Goal: Task Accomplishment & Management: Manage account settings

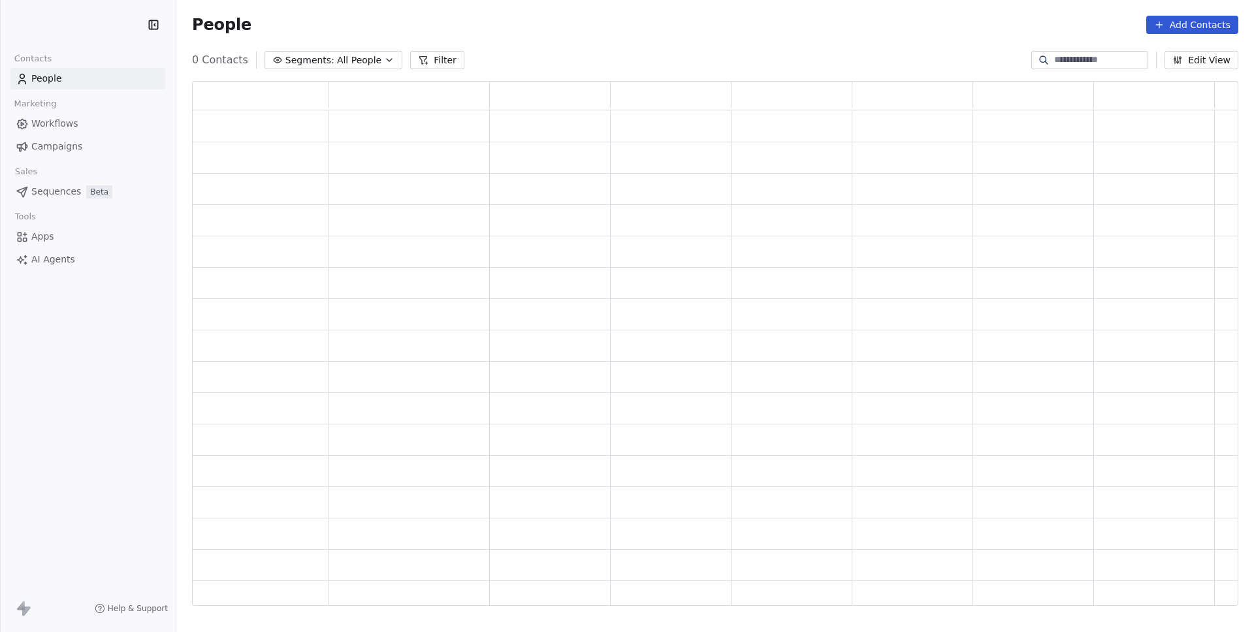
scroll to position [515, 1037]
click at [35, 210] on span "Sequences" at bounding box center [56, 215] width 50 height 14
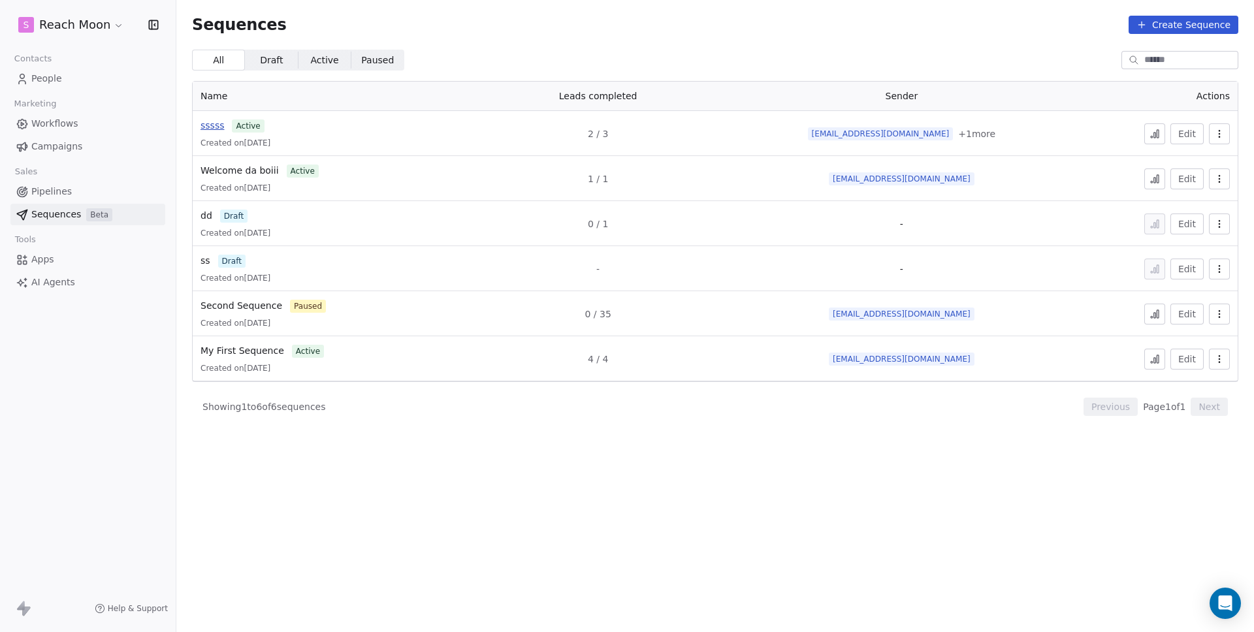
click at [218, 127] on span "sssss" at bounding box center [213, 125] width 24 height 10
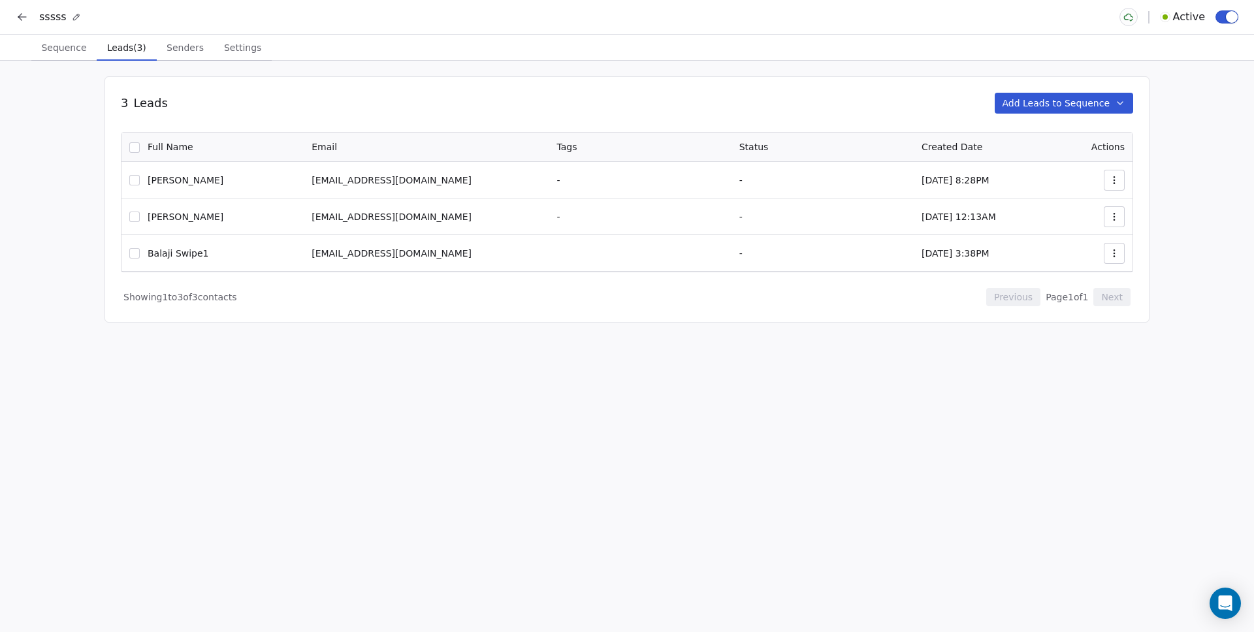
click at [118, 54] on span "Leads (3)" at bounding box center [127, 48] width 50 height 18
click at [1066, 100] on button "Add Leads to Sequence" at bounding box center [1064, 103] width 139 height 21
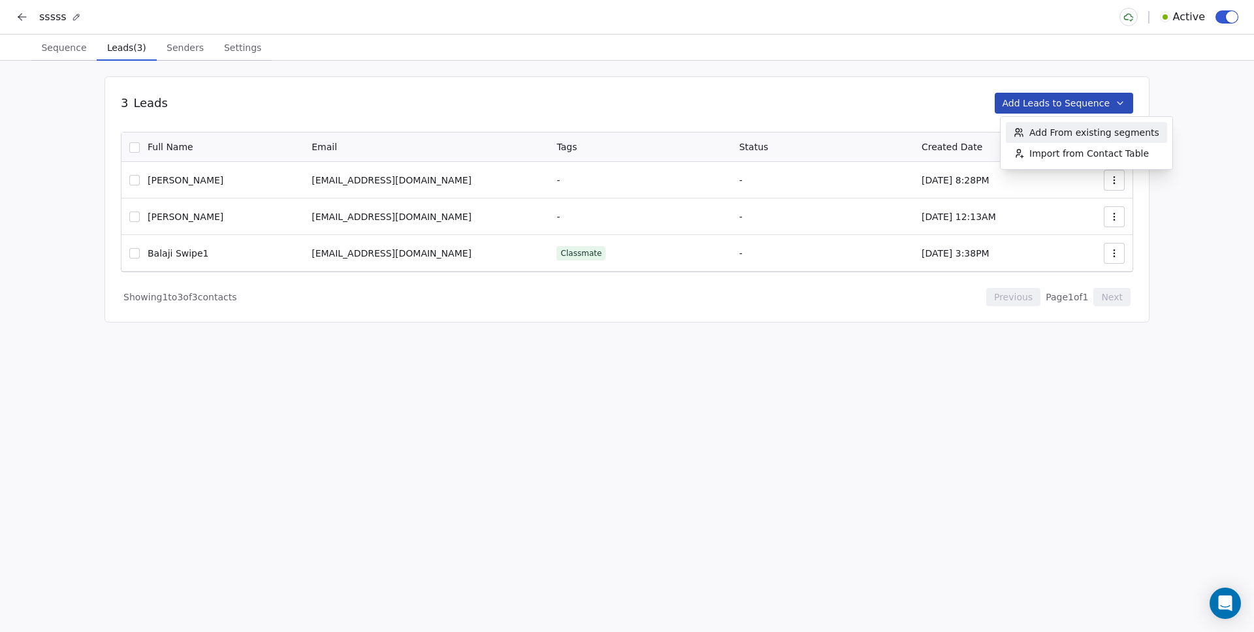
click at [1094, 127] on span "Add From existing segments" at bounding box center [1094, 132] width 130 height 13
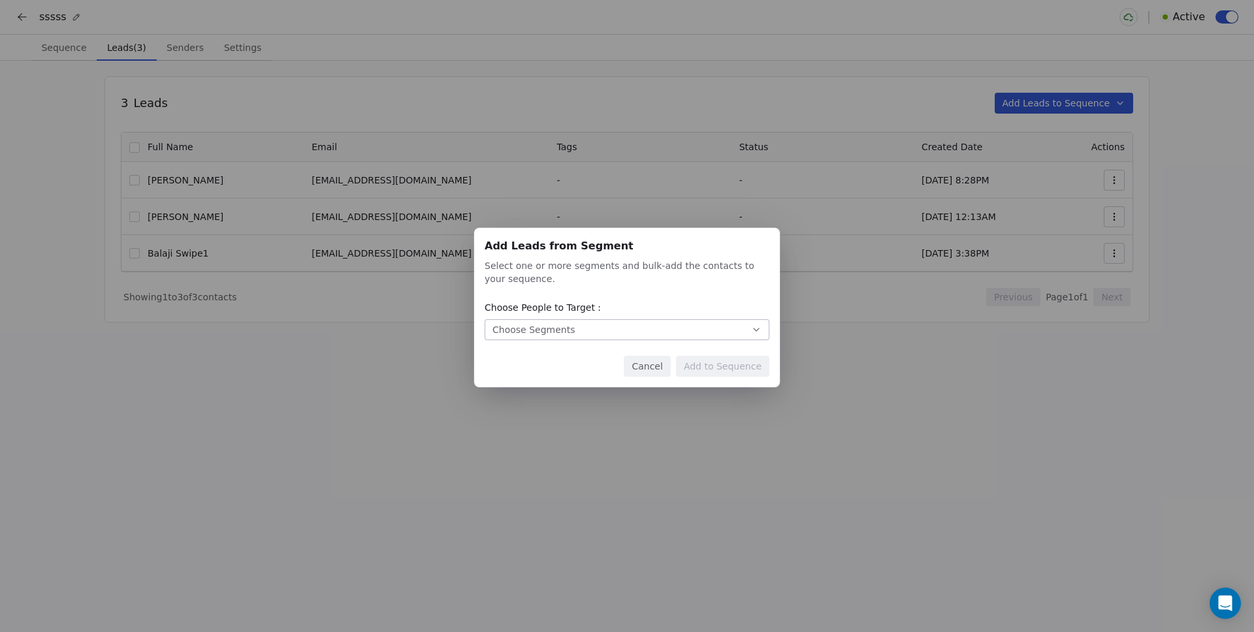
click at [583, 327] on button "Choose Segments" at bounding box center [627, 329] width 285 height 21
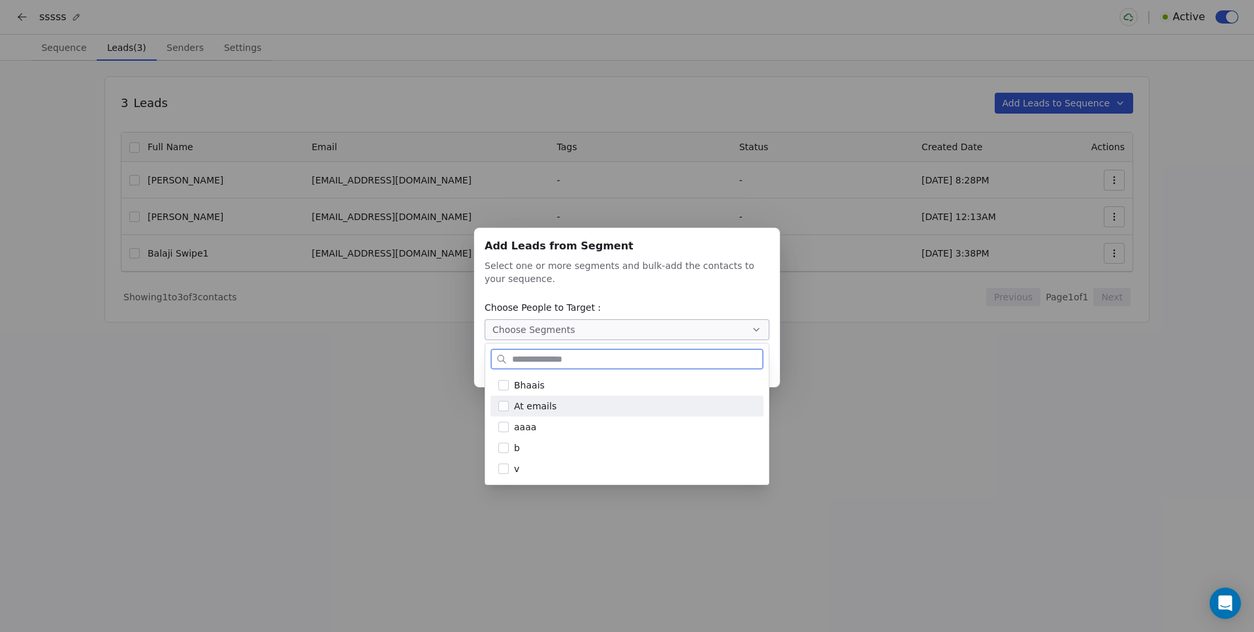
click at [541, 408] on span "At emails" at bounding box center [535, 407] width 42 height 14
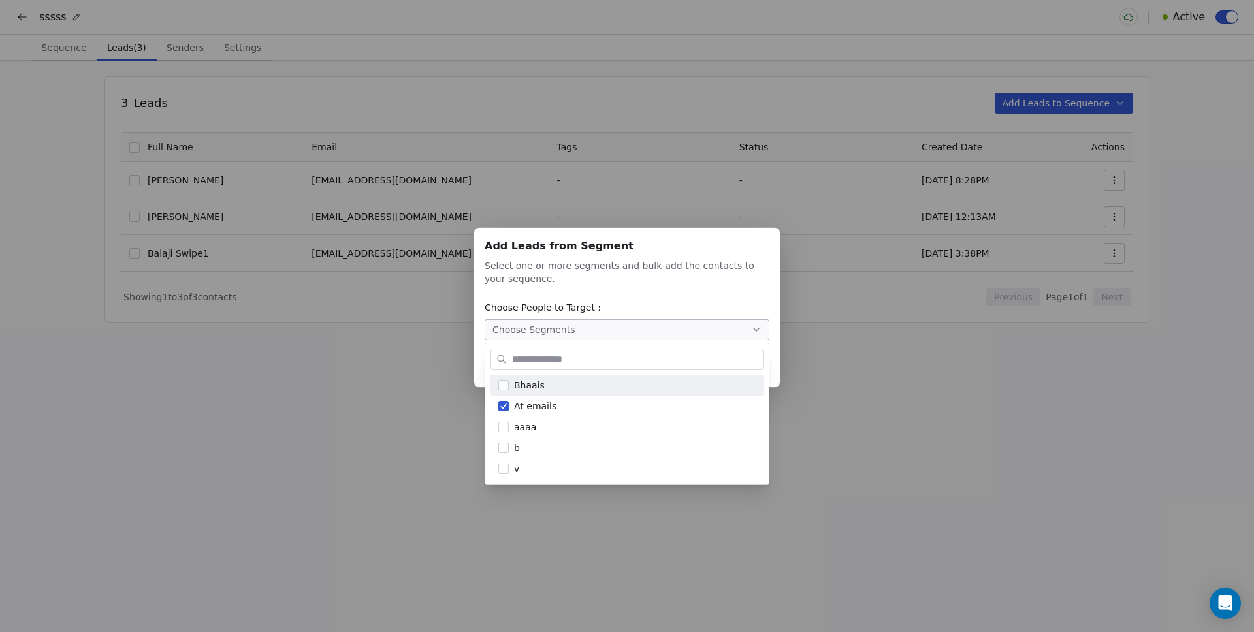
click at [674, 275] on div "Add Leads from Segment Add Leads from Segment Select one or more segments and b…" at bounding box center [627, 316] width 1254 height 218
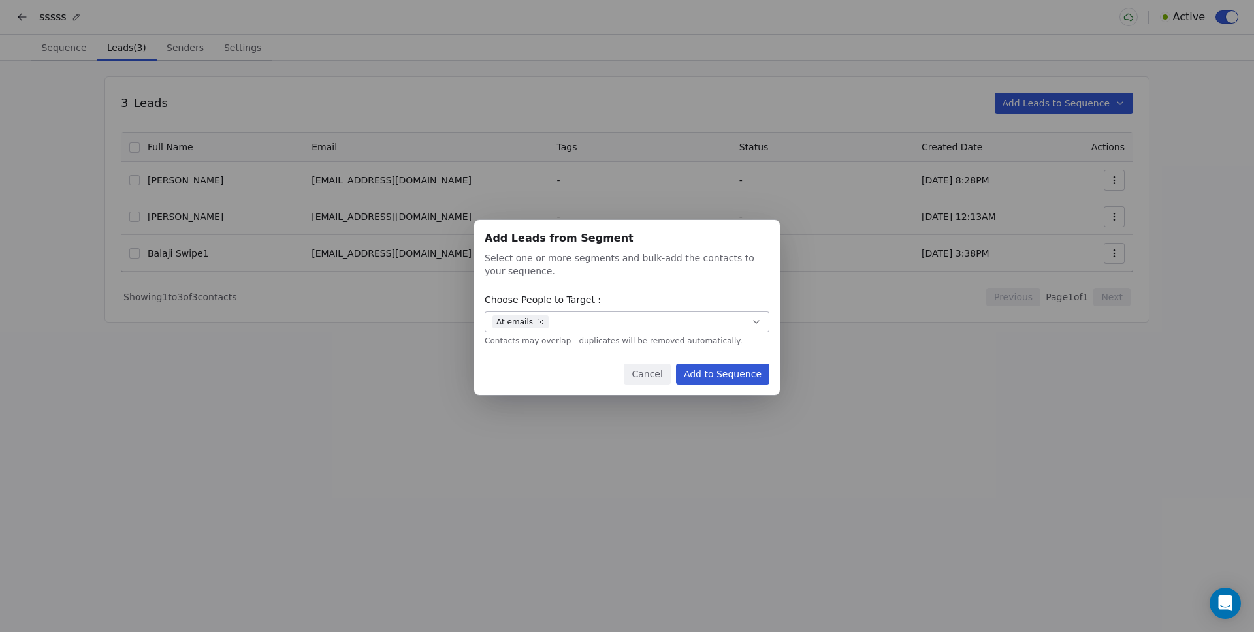
click at [720, 366] on button "Add to Sequence" at bounding box center [722, 374] width 93 height 21
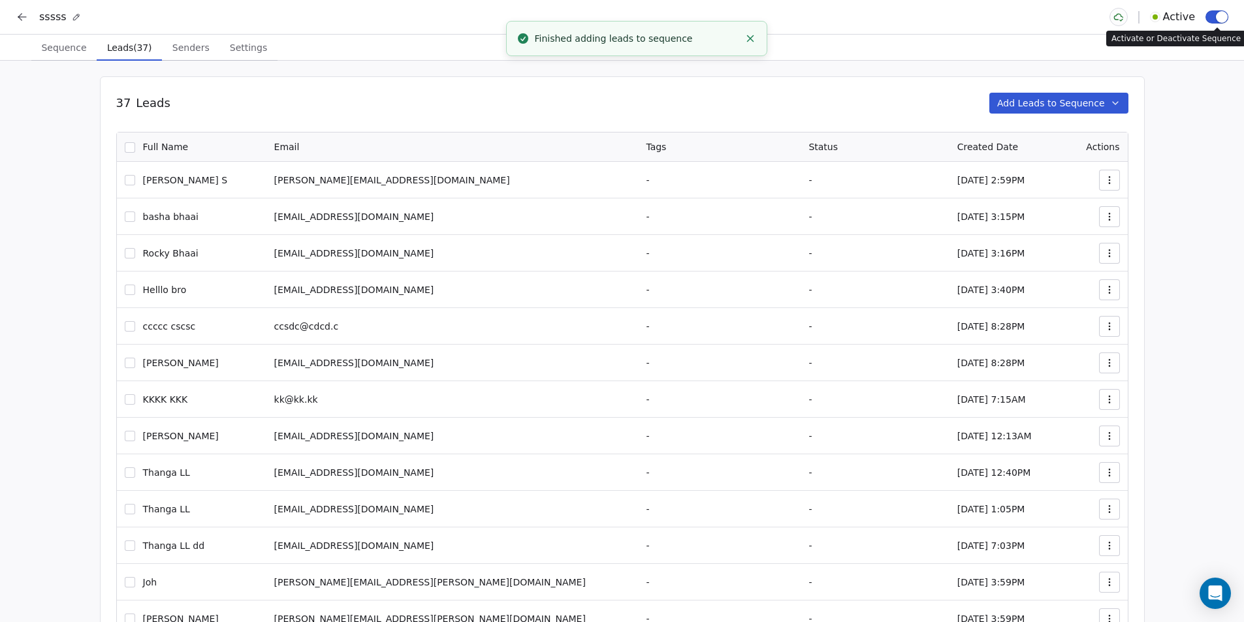
click at [1221, 18] on span "button" at bounding box center [1222, 17] width 12 height 12
type button "on"
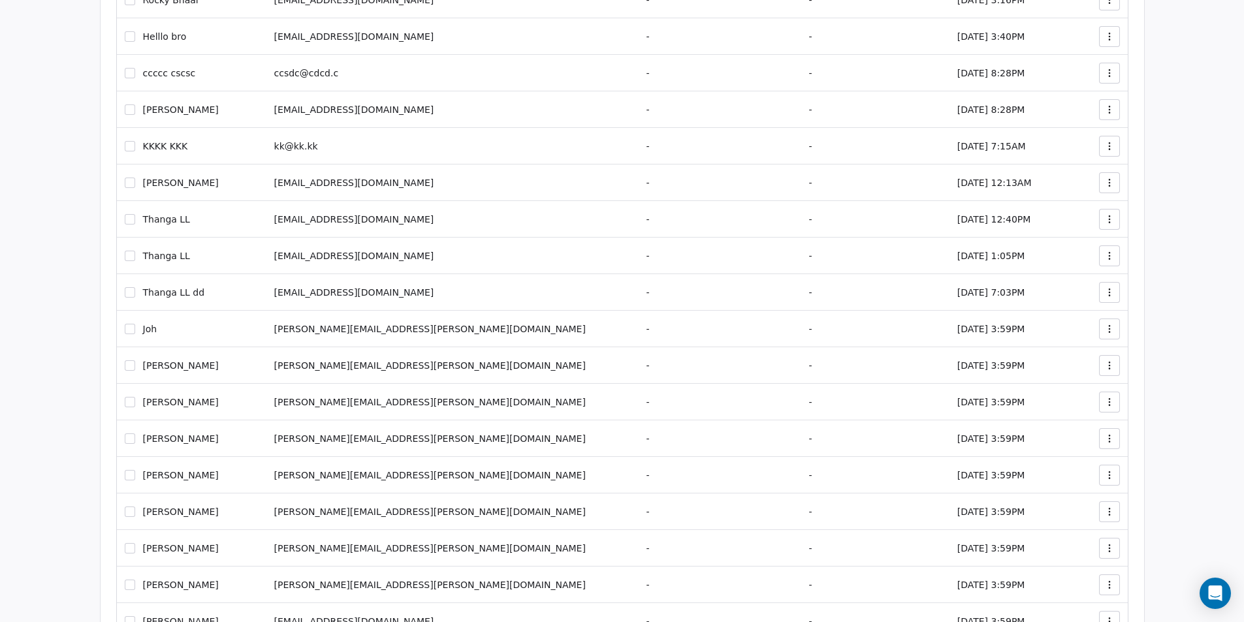
scroll to position [296, 0]
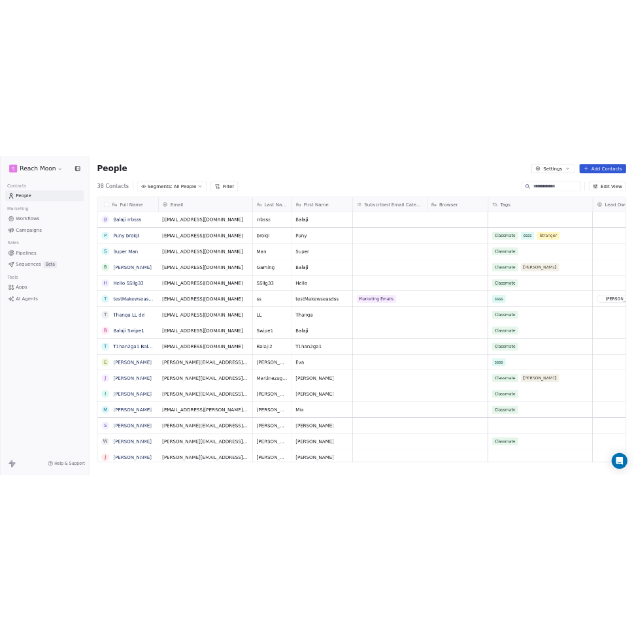
scroll to position [547, 1068]
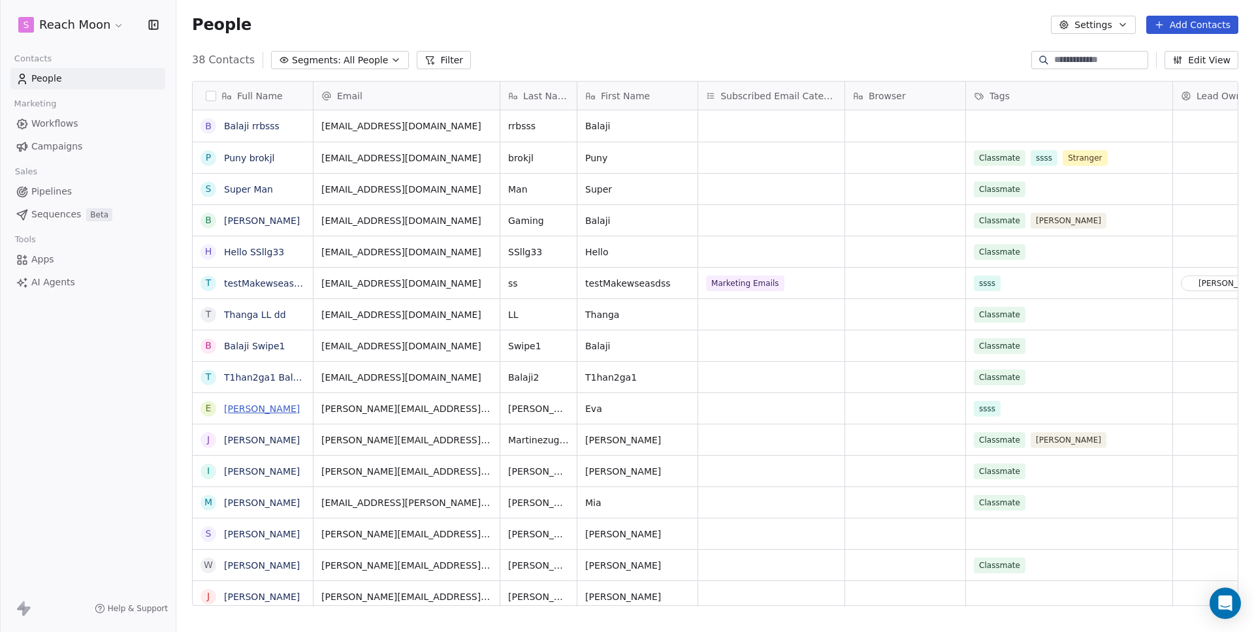
click at [253, 404] on link "[PERSON_NAME]" at bounding box center [262, 409] width 76 height 10
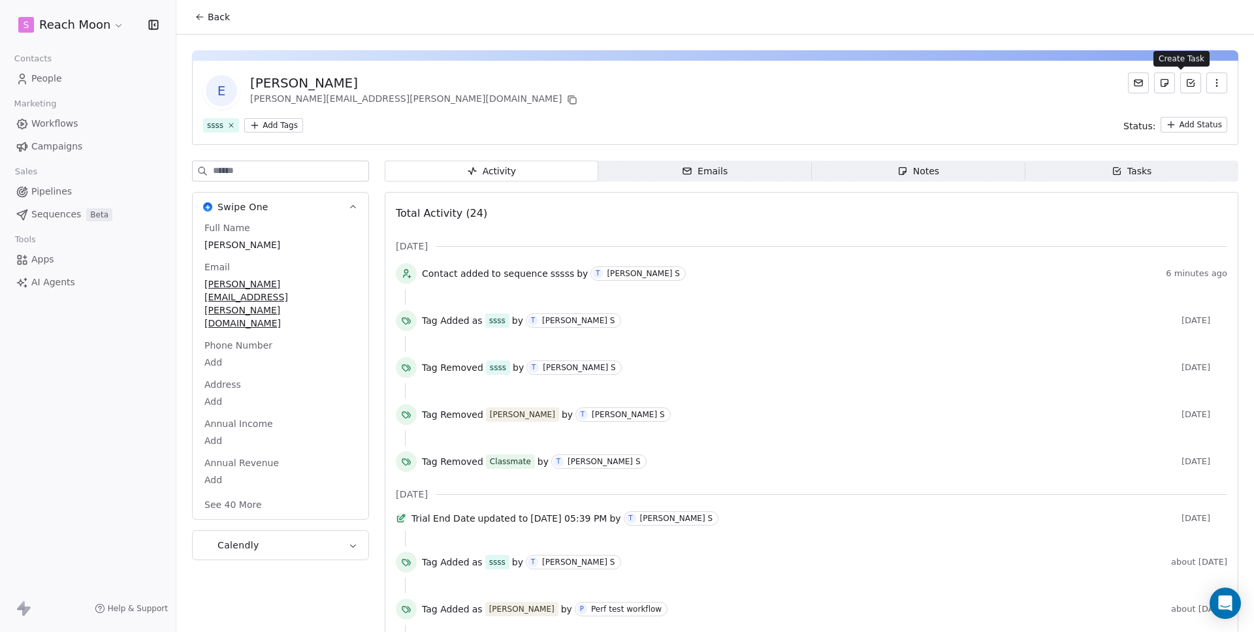
click at [1186, 84] on icon at bounding box center [1191, 83] width 10 height 10
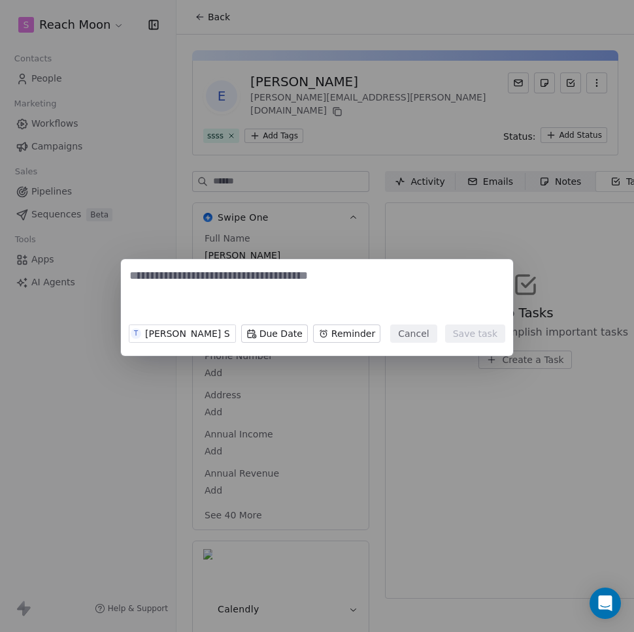
click at [338, 265] on div "T Thanga Balaji S Due Date Reminder Cancel Save task" at bounding box center [317, 307] width 392 height 97
click at [280, 280] on textarea at bounding box center [316, 293] width 375 height 51
type textarea "***"
click at [496, 334] on button "Save task" at bounding box center [475, 334] width 60 height 18
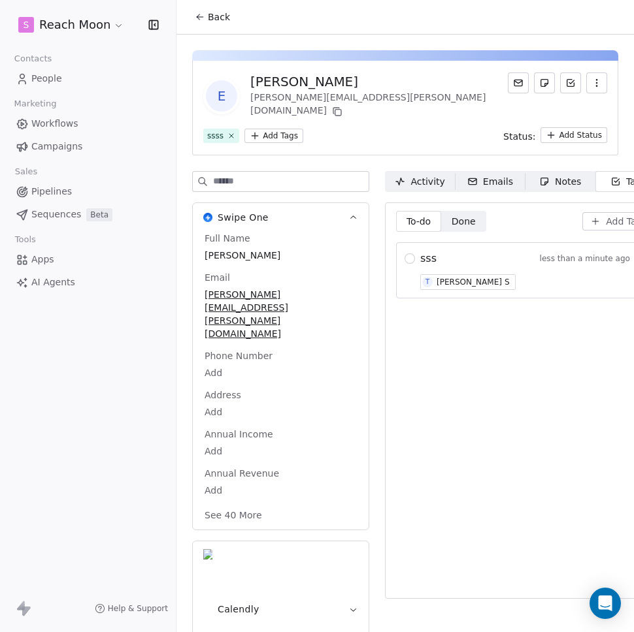
click at [435, 274] on span "T Thanga Balaji S" at bounding box center [467, 282] width 95 height 16
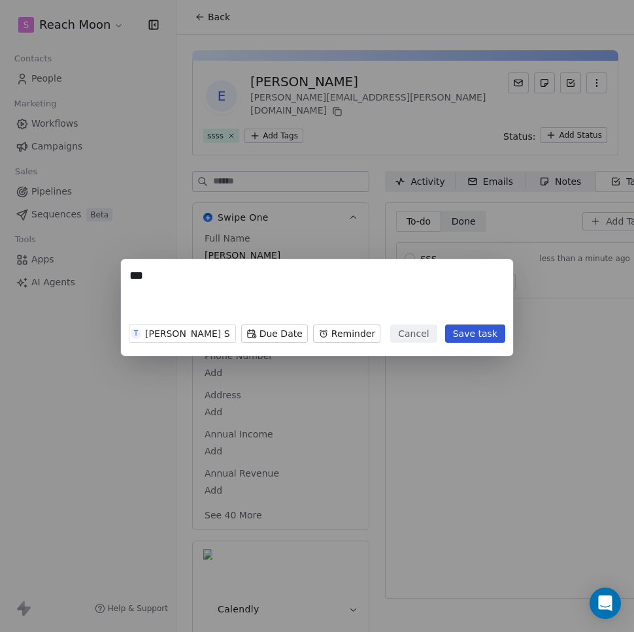
click at [452, 427] on div "*** T Thanga Balaji S Due Date Reminder Cancel Save task" at bounding box center [317, 316] width 634 height 632
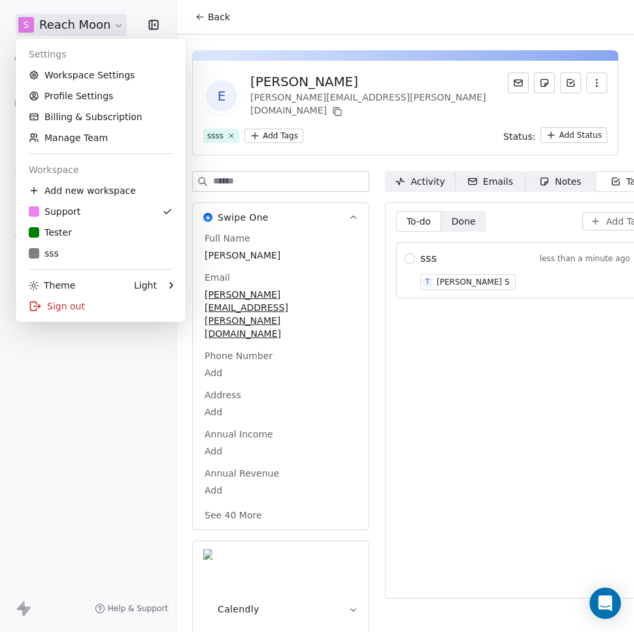
click at [79, 24] on html "S Reach Moon Contacts People Marketing Workflows Campaigns Sales Pipelines Sequ…" at bounding box center [317, 316] width 634 height 632
click at [81, 71] on link "Workspace Settings" at bounding box center [100, 75] width 159 height 21
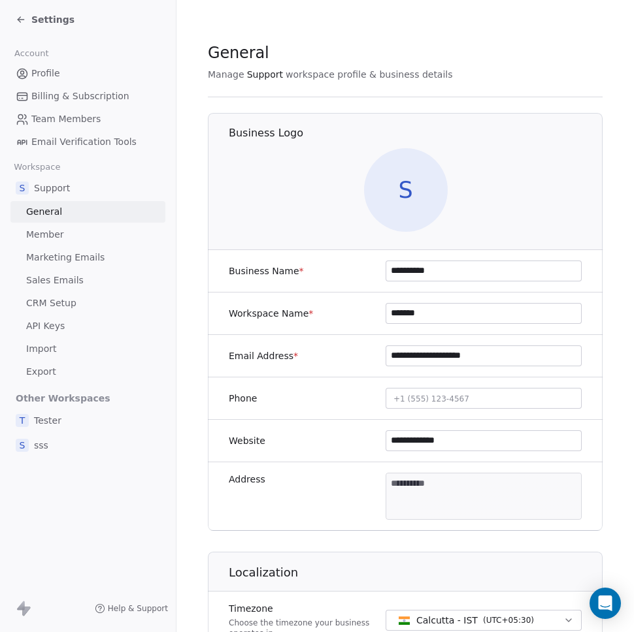
click at [59, 326] on span "API Keys" at bounding box center [45, 326] width 39 height 14
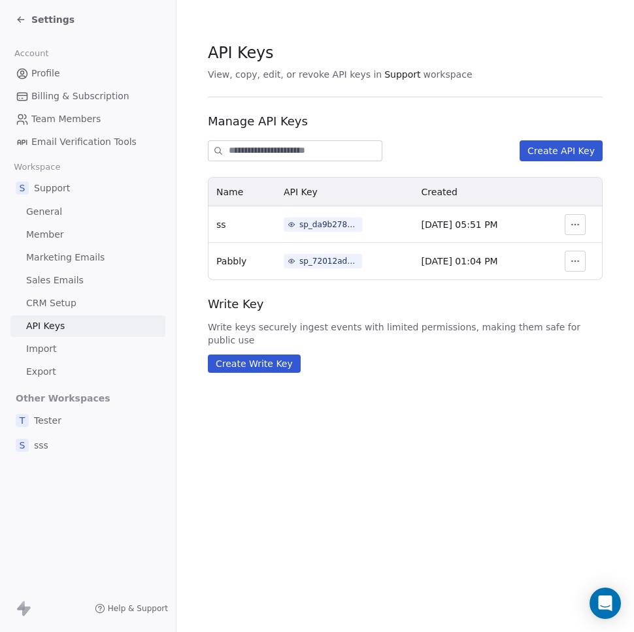
click at [321, 265] on div "sp_72012adc808d49c781b3cda8fae26e57" at bounding box center [328, 261] width 59 height 12
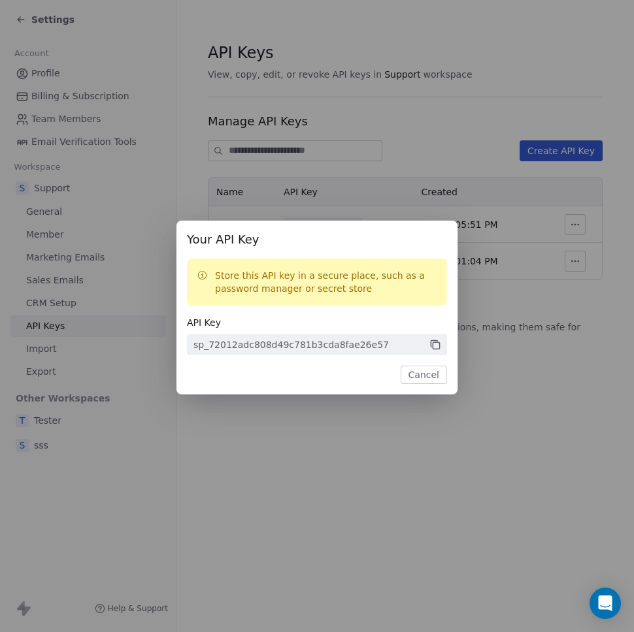
click at [430, 347] on icon at bounding box center [435, 345] width 12 height 12
click at [400, 447] on div "Your API Key Store this API key in a secure place, such as a password manager o…" at bounding box center [317, 316] width 634 height 632
